Goal: Register for event/course

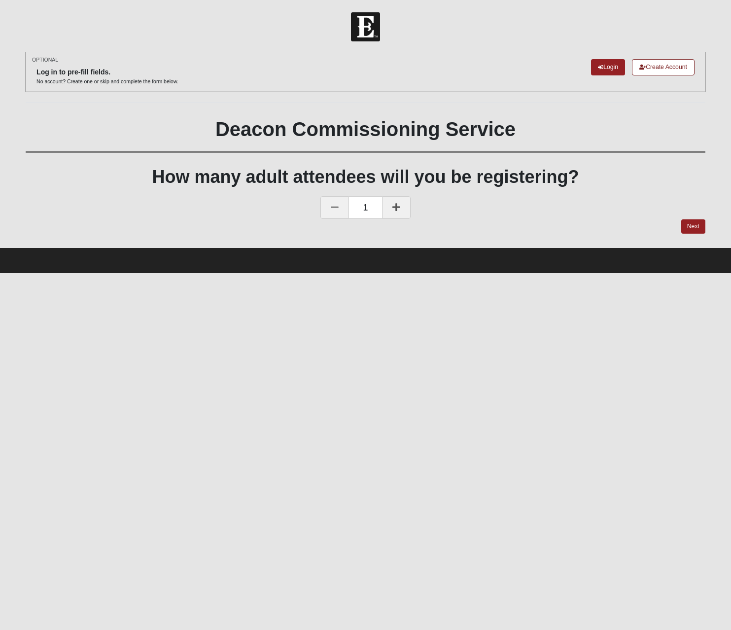
click at [401, 209] on link at bounding box center [396, 207] width 29 height 23
click at [394, 203] on icon at bounding box center [396, 207] width 8 height 9
click at [695, 224] on link "Next" at bounding box center [693, 226] width 24 height 14
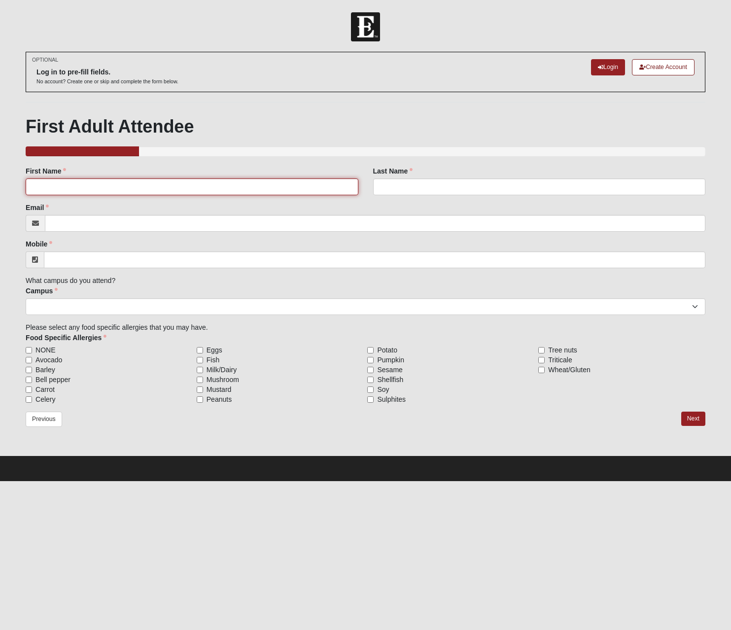
click at [64, 188] on input "First Name" at bounding box center [192, 186] width 332 height 17
type input "[PERSON_NAME]"
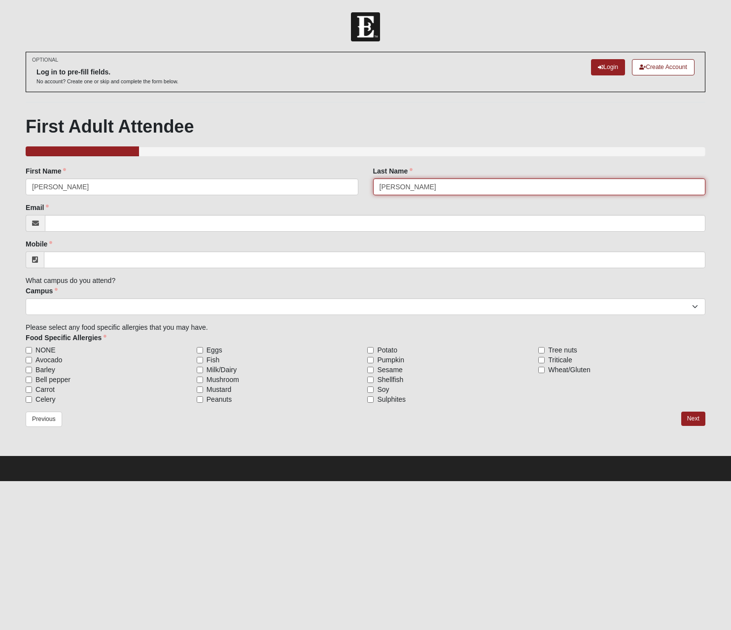
type input "[PERSON_NAME]"
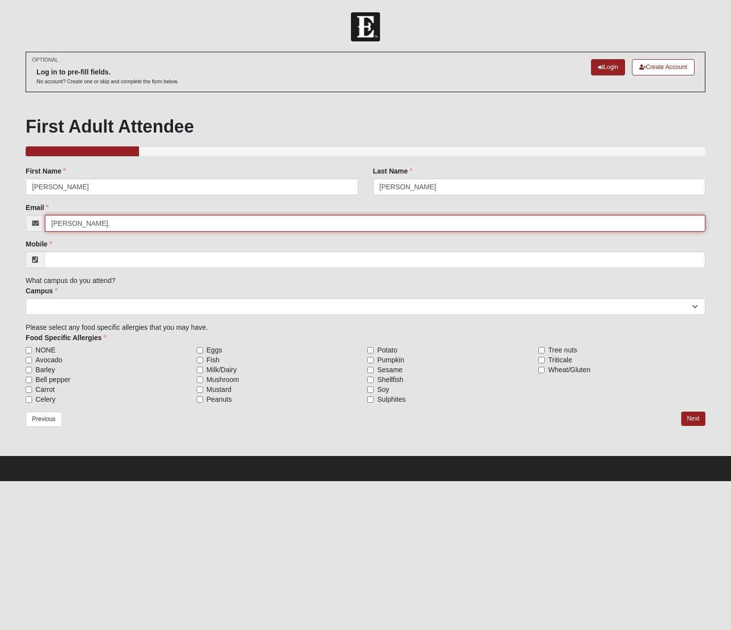
type input "[PERSON_NAME][EMAIL_ADDRESS][PERSON_NAME][DOMAIN_NAME]"
type input "[PHONE_NUMBER]"
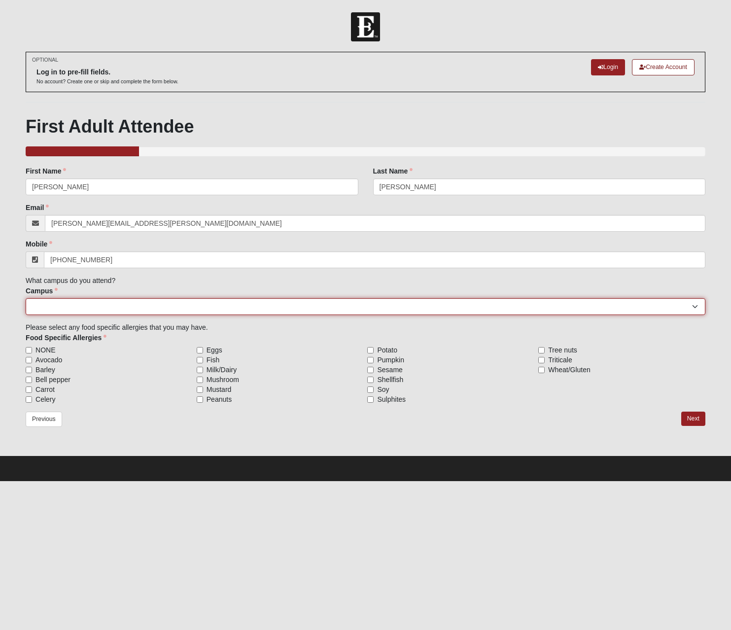
click at [142, 304] on select "[GEOGRAPHIC_DATA] [GEOGRAPHIC_DATA] (Coming Soon) Eleven22 Online [PERSON_NAME]…" at bounding box center [366, 306] width 680 height 17
select select "3"
click at [26, 298] on select "[GEOGRAPHIC_DATA] [GEOGRAPHIC_DATA] (Coming Soon) Eleven22 Online [PERSON_NAME]…" at bounding box center [366, 306] width 680 height 17
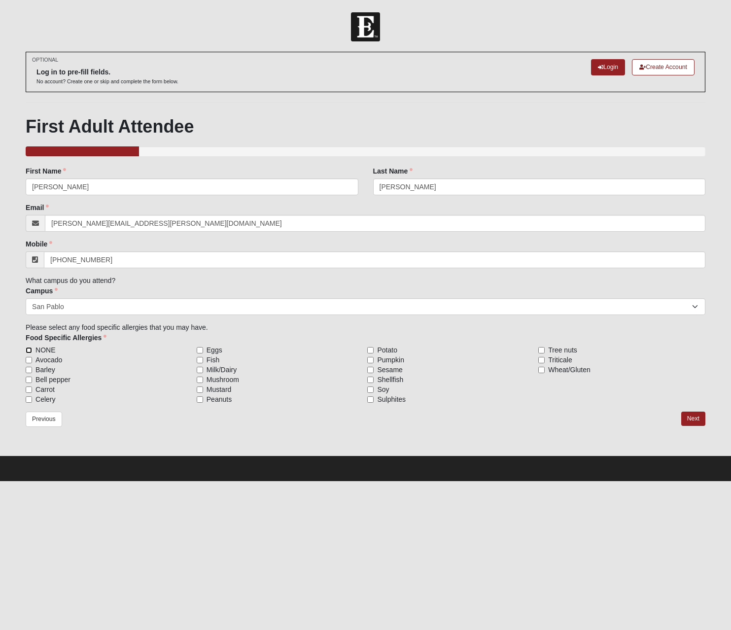
click at [29, 348] on input "NONE" at bounding box center [29, 350] width 6 height 6
checkbox input "true"
click at [692, 419] on link "Next" at bounding box center [693, 418] width 24 height 14
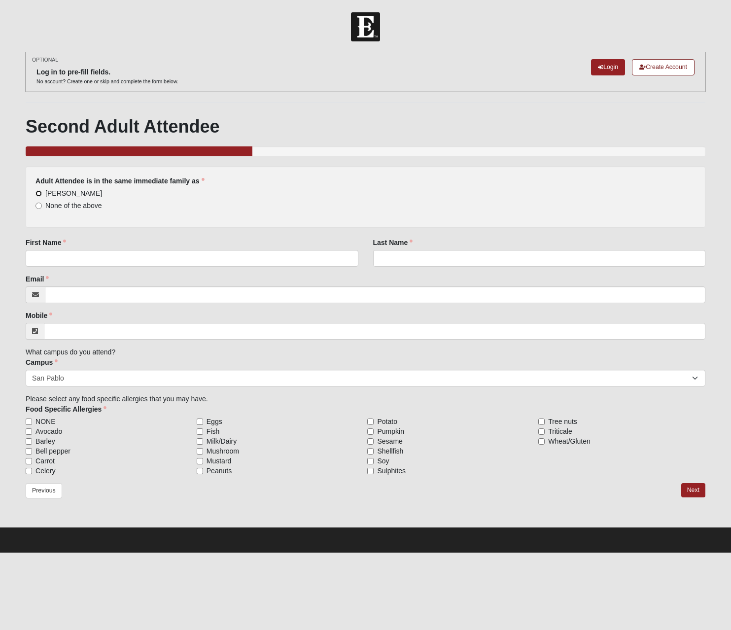
click at [42, 190] on input "[PERSON_NAME]" at bounding box center [38, 193] width 6 height 6
radio input "true"
click at [34, 483] on link "Previous" at bounding box center [44, 490] width 36 height 15
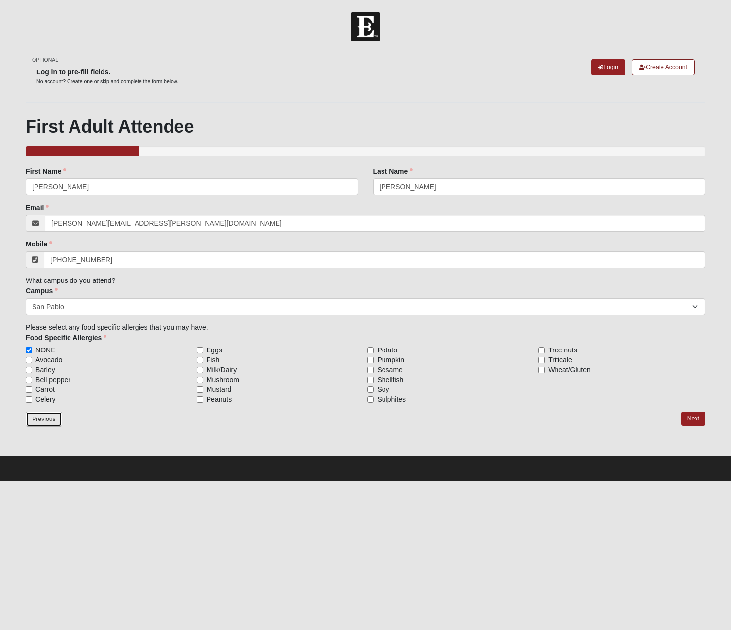
click at [52, 419] on link "Previous" at bounding box center [44, 418] width 36 height 15
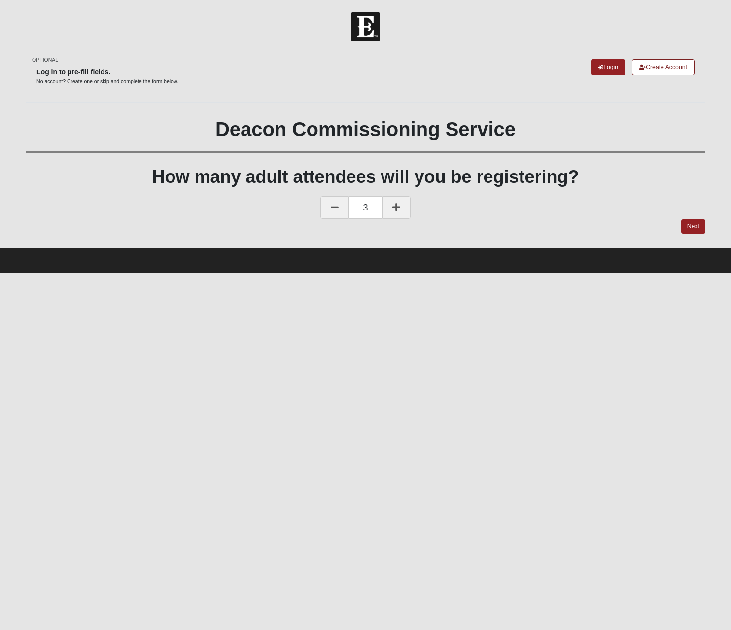
click at [335, 208] on icon at bounding box center [335, 207] width 8 height 9
click at [334, 208] on icon at bounding box center [335, 207] width 8 height 9
click at [693, 226] on form "Log In Deacon Commissioning- 2025 Events Deacon Commissioning- 2025 Error OPTIO…" at bounding box center [365, 142] width 731 height 261
click at [690, 227] on link "Next" at bounding box center [693, 226] width 24 height 14
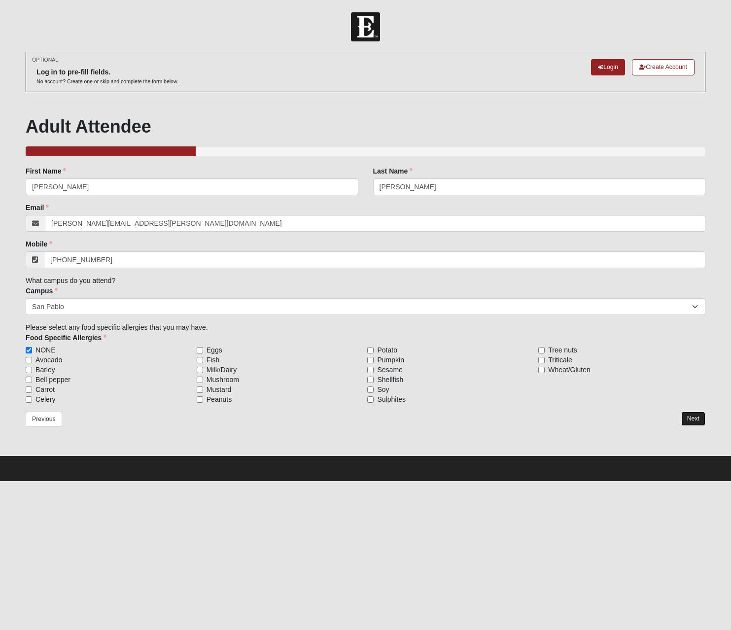
click at [700, 416] on link "Next" at bounding box center [693, 418] width 24 height 14
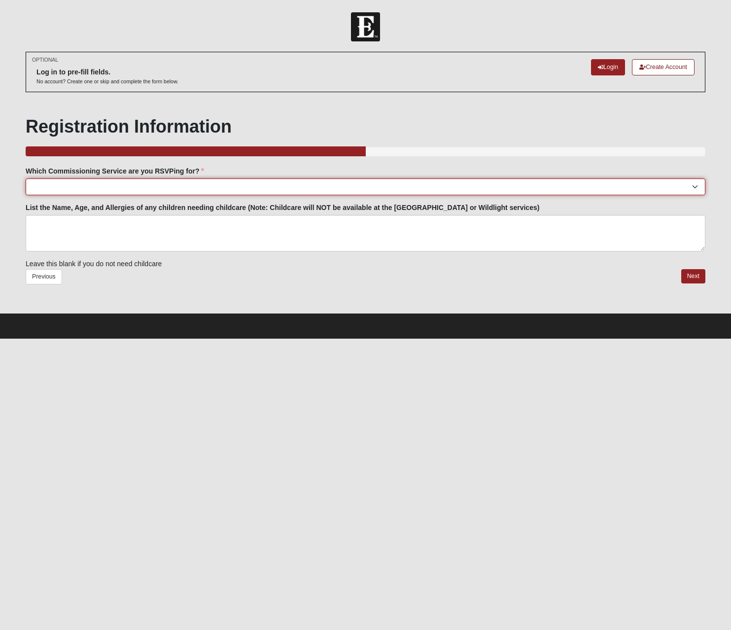
click at [128, 183] on select "[GEOGRAPHIC_DATA]: [DATE] 6:00pm | [GEOGRAPHIC_DATA] ([STREET_ADDRESS]) [GEOGRA…" at bounding box center [366, 186] width 680 height 17
select select "[GEOGRAPHIC_DATA][PERSON_NAME]: [DATE] 6:30pm | [GEOGRAPHIC_DATA][PERSON_NAME]"
click at [26, 178] on select "[GEOGRAPHIC_DATA]: [DATE] 6:00pm | [GEOGRAPHIC_DATA] ([STREET_ADDRESS]) [GEOGRA…" at bounding box center [366, 186] width 680 height 17
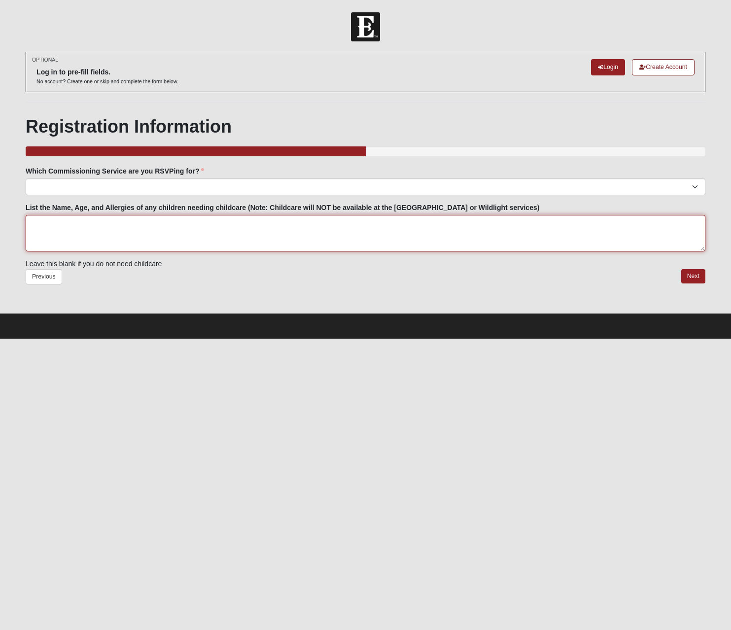
click at [117, 232] on textarea "List the Name, Age, and Allergies of any children needing childcare (Note: Chil…" at bounding box center [366, 233] width 680 height 36
paste textarea "Jackson Hayes - 9, No Allergies"
type textarea "Jackson Hayes - 9, No Allergies James Hayes - 4, No Allergies"
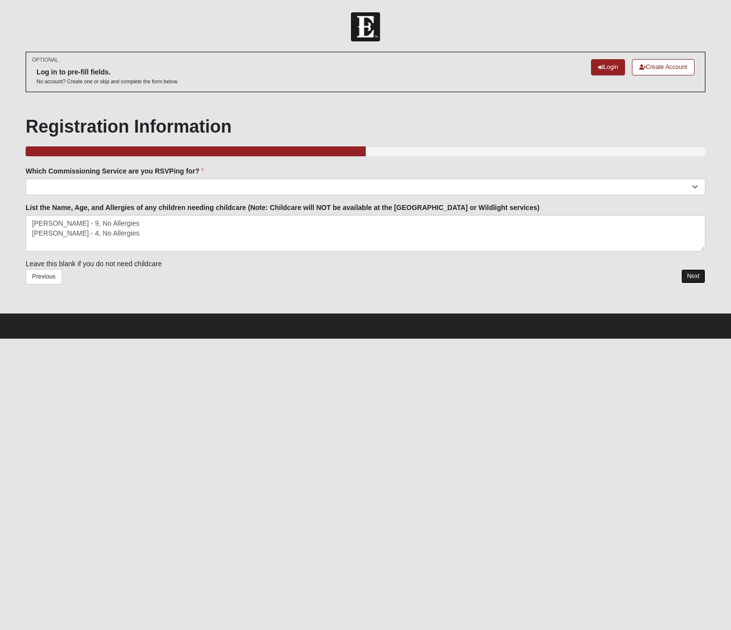
click at [689, 274] on link "Next" at bounding box center [693, 276] width 24 height 14
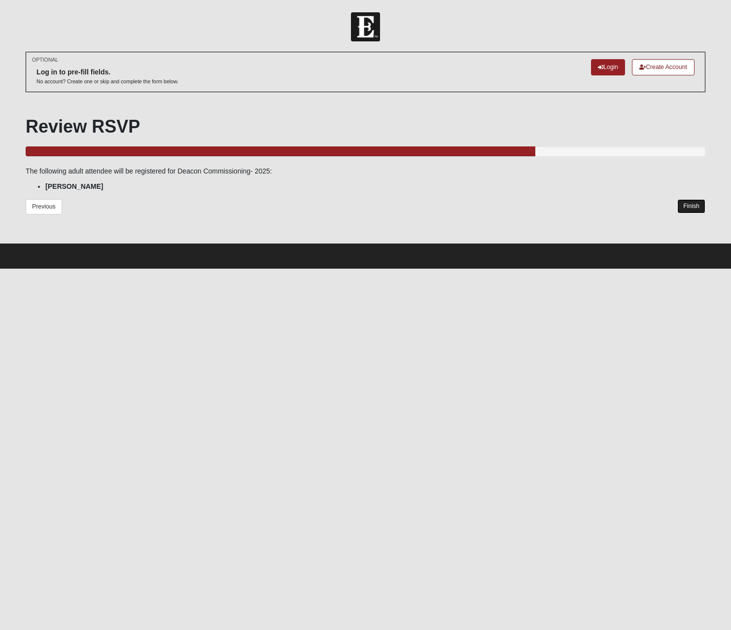
click at [701, 208] on link "Finish" at bounding box center [691, 206] width 28 height 14
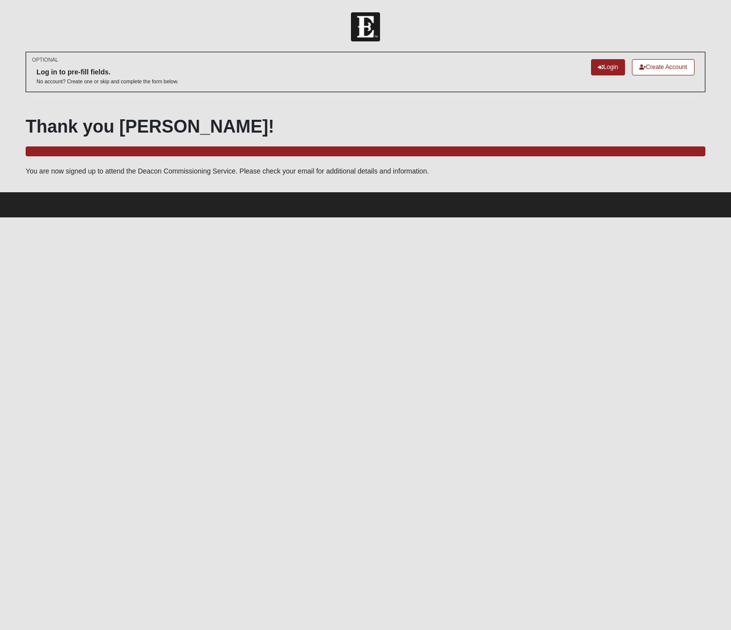
click at [267, 217] on html "Log In Deacon Commissioning- 2025 Events Deacon Commissioning- 2025 Error OPTIO…" at bounding box center [365, 108] width 731 height 217
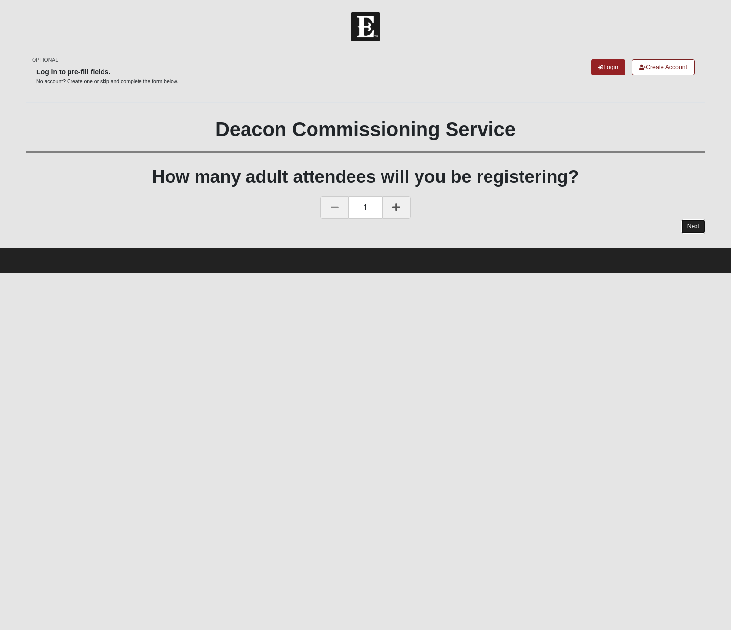
click at [692, 224] on link "Next" at bounding box center [693, 226] width 24 height 14
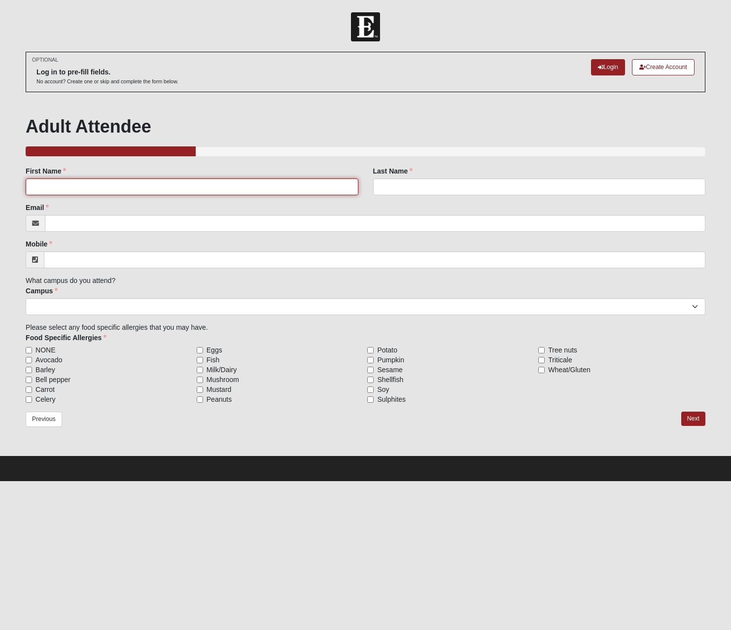
click at [165, 181] on input "First Name" at bounding box center [192, 186] width 332 height 17
type input "[PERSON_NAME]"
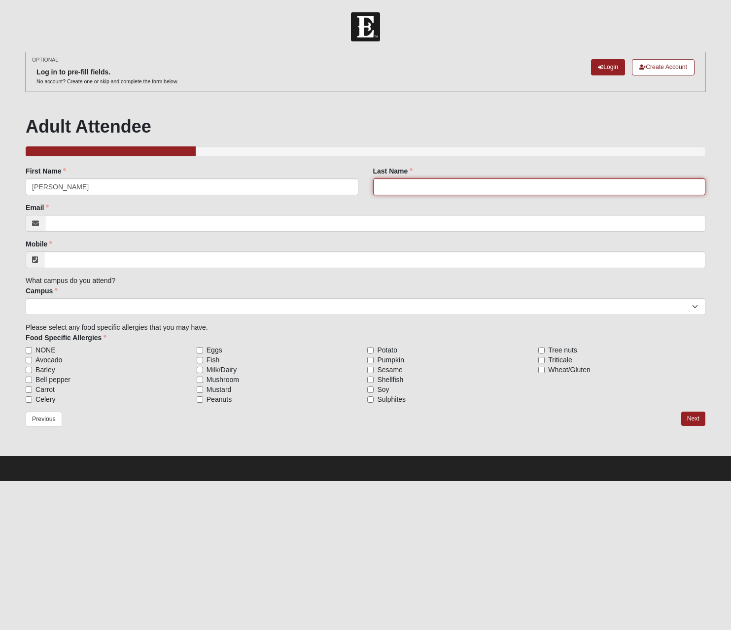
type input "[PERSON_NAME]"
type input "[PERSON_NAME][EMAIL_ADDRESS][PERSON_NAME][DOMAIN_NAME]"
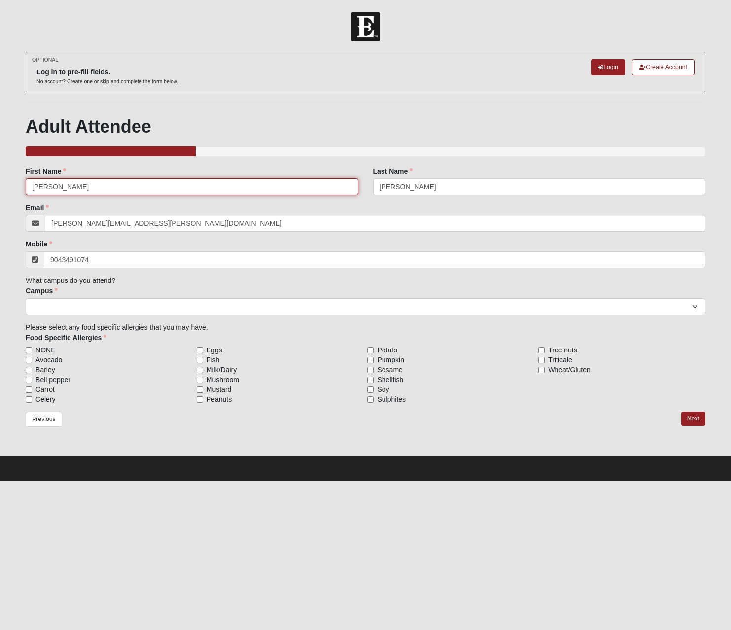
type input "[PHONE_NUMBER]"
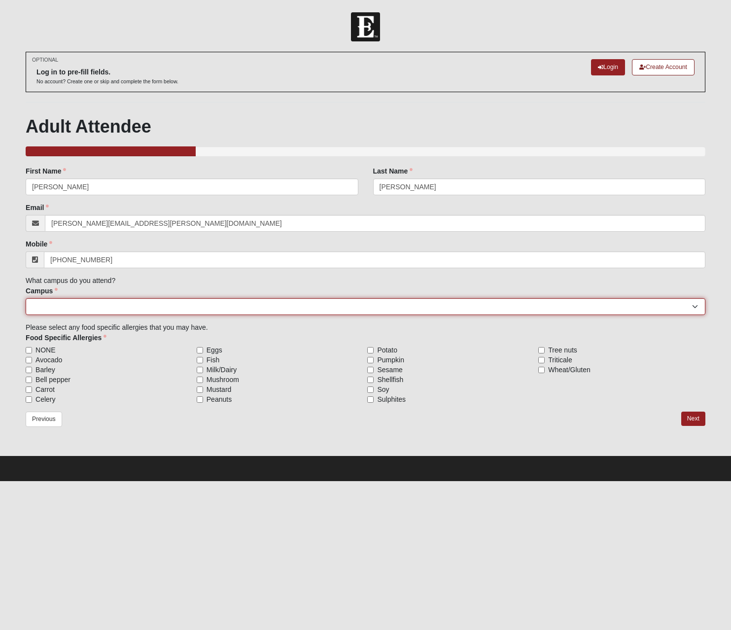
click at [74, 314] on select "[GEOGRAPHIC_DATA] [GEOGRAPHIC_DATA] (Coming Soon) Eleven22 Online [PERSON_NAME]…" at bounding box center [366, 306] width 680 height 17
select select "3"
click at [26, 298] on select "[GEOGRAPHIC_DATA] [GEOGRAPHIC_DATA] (Coming Soon) Eleven22 Online [PERSON_NAME]…" at bounding box center [366, 306] width 680 height 17
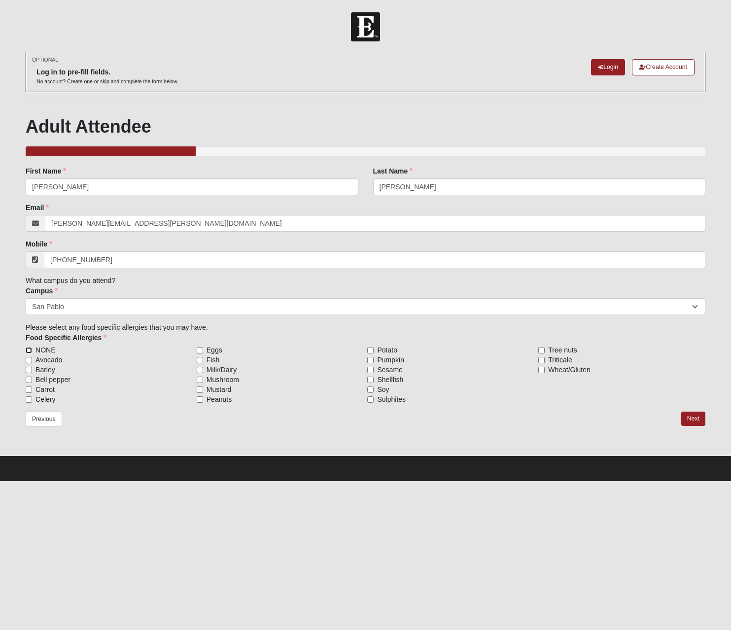
click at [28, 348] on input "NONE" at bounding box center [29, 350] width 6 height 6
checkbox input "true"
click at [702, 418] on link "Next" at bounding box center [693, 418] width 24 height 14
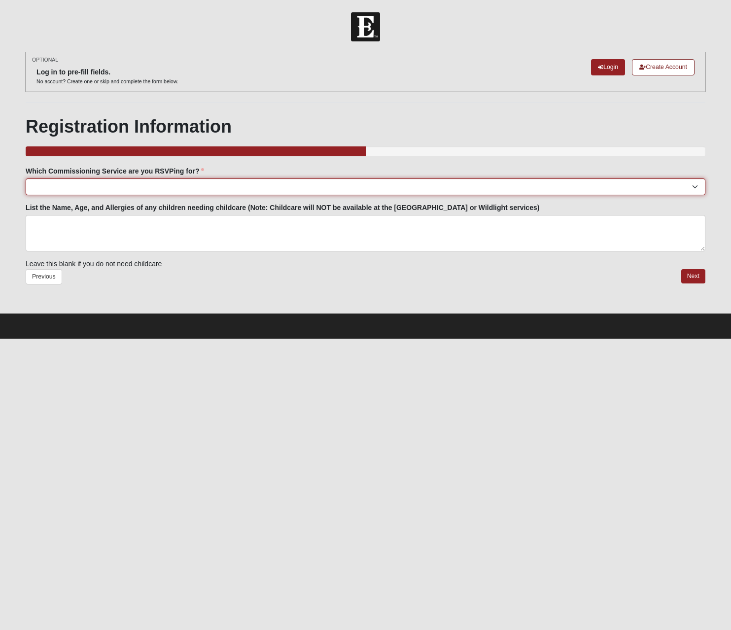
click at [126, 195] on select "[GEOGRAPHIC_DATA]: [DATE] 6:00pm | [GEOGRAPHIC_DATA] ([STREET_ADDRESS]) [GEOGRA…" at bounding box center [366, 186] width 680 height 17
select select "San Pablo: [DATE] 6:30pm | [GEOGRAPHIC_DATA]"
click at [26, 178] on select "[GEOGRAPHIC_DATA]: [DATE] 6:00pm | [GEOGRAPHIC_DATA] ([STREET_ADDRESS]) [GEOGRA…" at bounding box center [366, 186] width 680 height 17
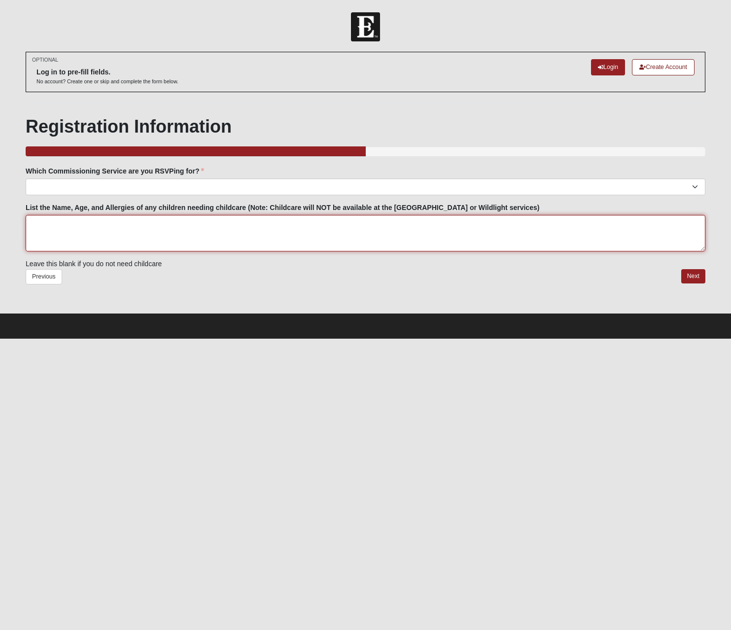
click at [111, 224] on textarea "List the Name, Age, and Allergies of any children needing childcare (Note: Chil…" at bounding box center [366, 233] width 680 height 36
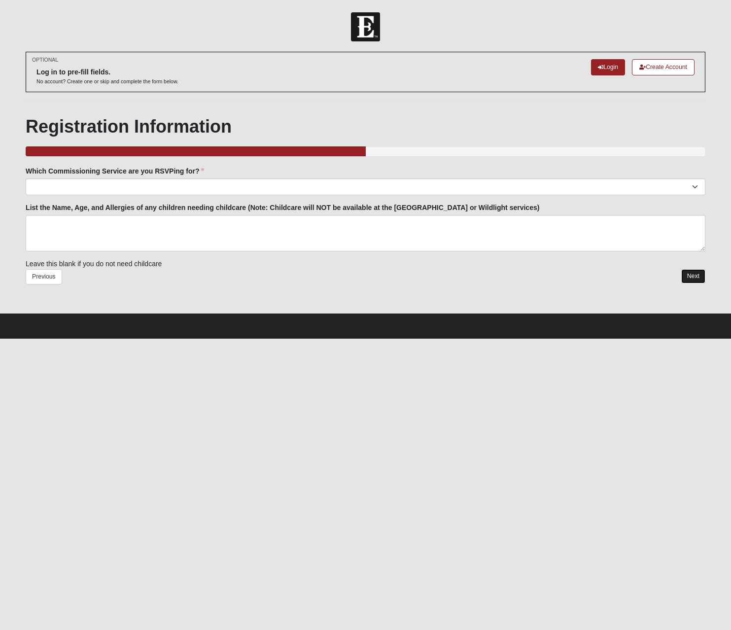
click at [693, 279] on link "Next" at bounding box center [693, 276] width 24 height 14
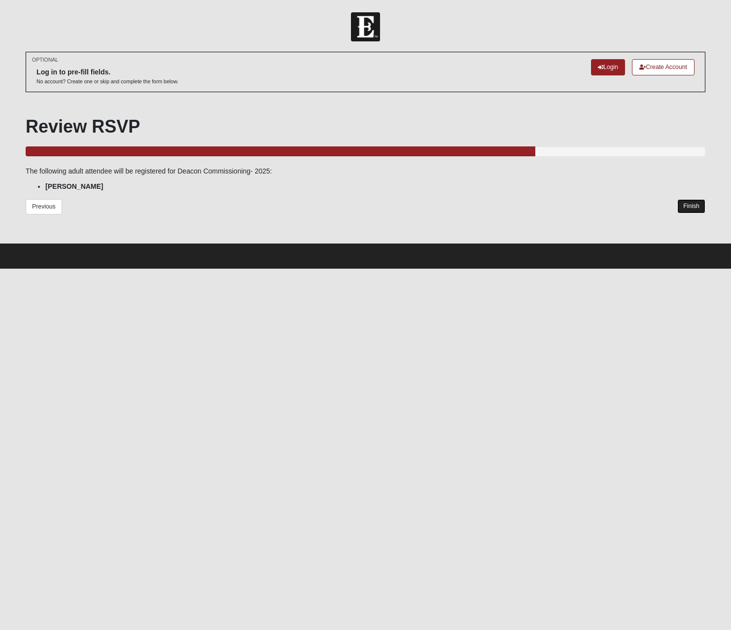
click at [693, 206] on link "Finish" at bounding box center [691, 206] width 28 height 14
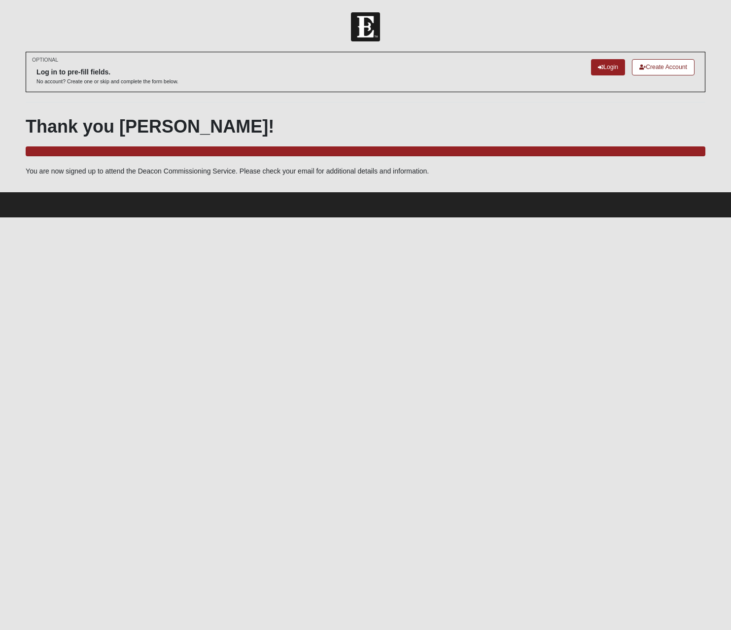
click at [153, 217] on html "Log In Deacon Commissioning- 2025 Events Deacon Commissioning- 2025 Error OPTIO…" at bounding box center [365, 108] width 731 height 217
